Goal: Information Seeking & Learning: Learn about a topic

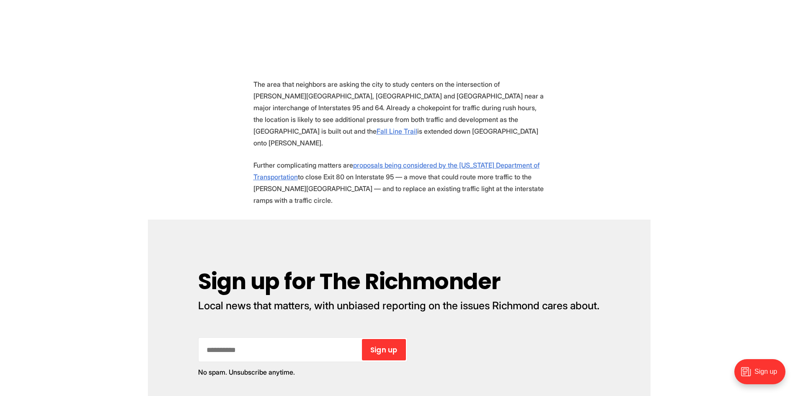
scroll to position [670, 0]
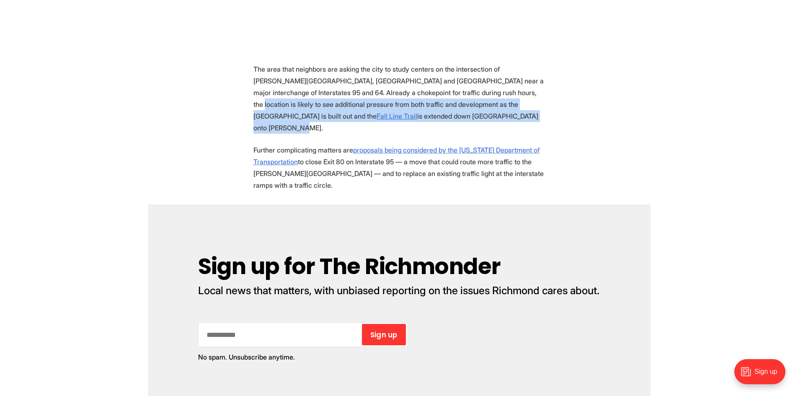
drag, startPoint x: 467, startPoint y: 73, endPoint x: 475, endPoint y: 99, distance: 27.2
click at [475, 99] on p "The area that neighbors are asking the city to study centers on the intersectio…" at bounding box center [400, 98] width 292 height 70
click at [241, 106] on section "A complicated five-way intersection just north of the Diamond could get special…" at bounding box center [399, 361] width 798 height 1178
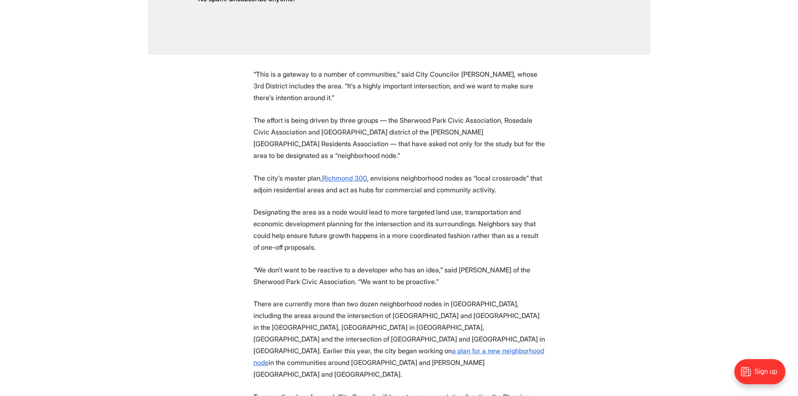
scroll to position [1048, 0]
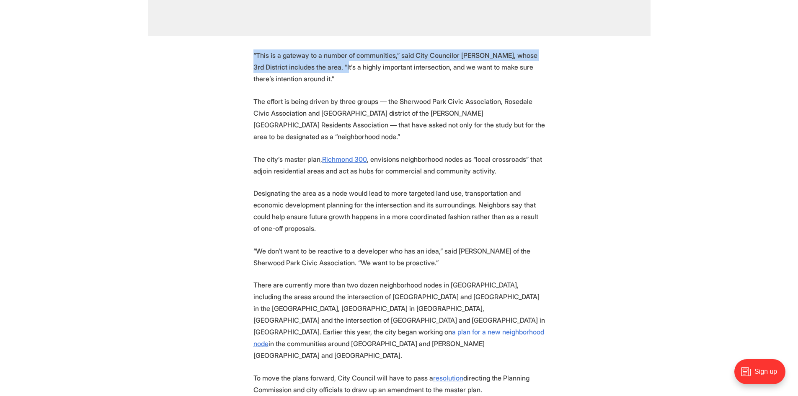
drag, startPoint x: 336, startPoint y: 42, endPoint x: 241, endPoint y: 28, distance: 95.8
click at [319, 49] on p "“This is a gateway to a number of communities,” said City Councilor Kenya Gibso…" at bounding box center [400, 66] width 292 height 35
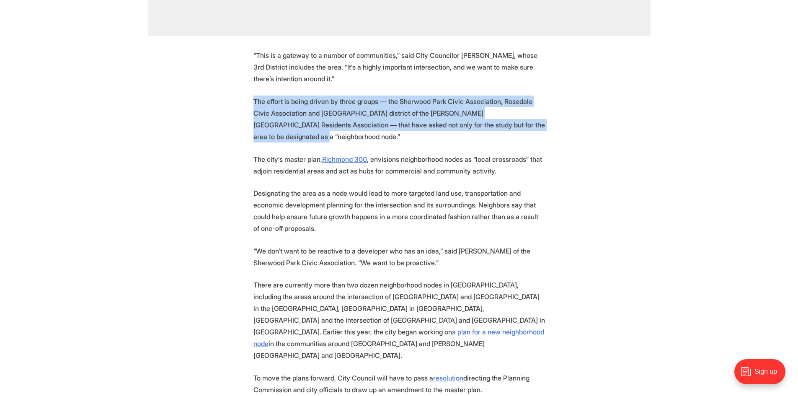
drag, startPoint x: 243, startPoint y: 73, endPoint x: 524, endPoint y: 94, distance: 281.6
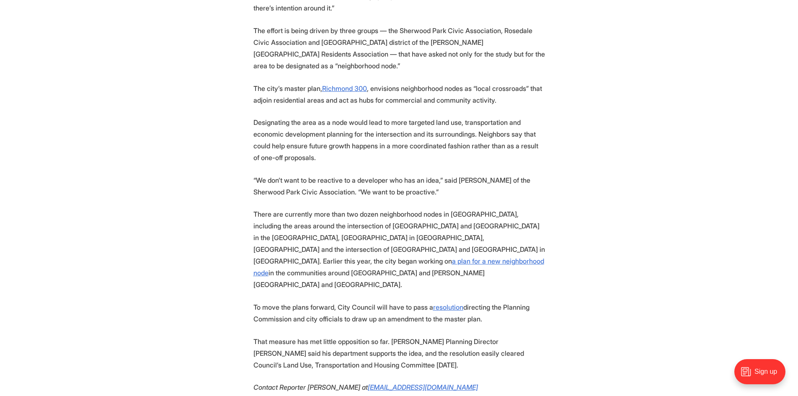
scroll to position [1131, 0]
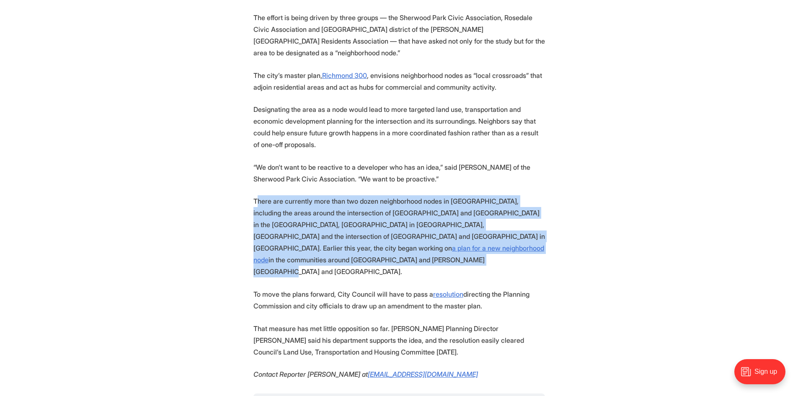
drag, startPoint x: 257, startPoint y: 156, endPoint x: 550, endPoint y: 202, distance: 296.4
click at [458, 210] on p "There are currently more than two dozen neighborhood nodes in Richmond, includi…" at bounding box center [400, 236] width 292 height 82
click at [254, 205] on p "There are currently more than two dozen neighborhood nodes in Richmond, includi…" at bounding box center [400, 236] width 292 height 82
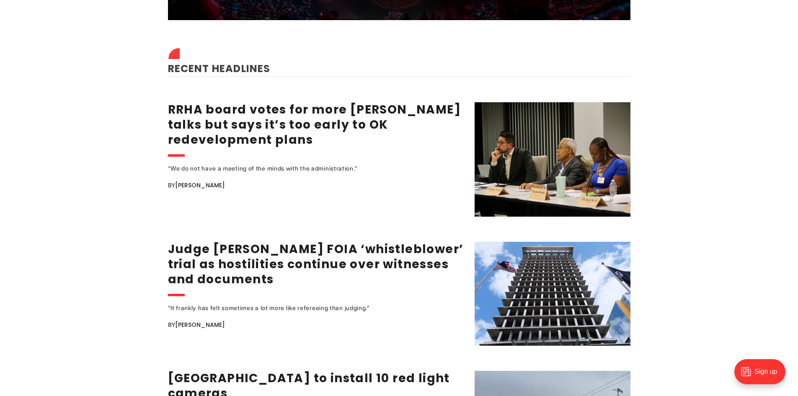
scroll to position [1048, 0]
